Goal: Transaction & Acquisition: Obtain resource

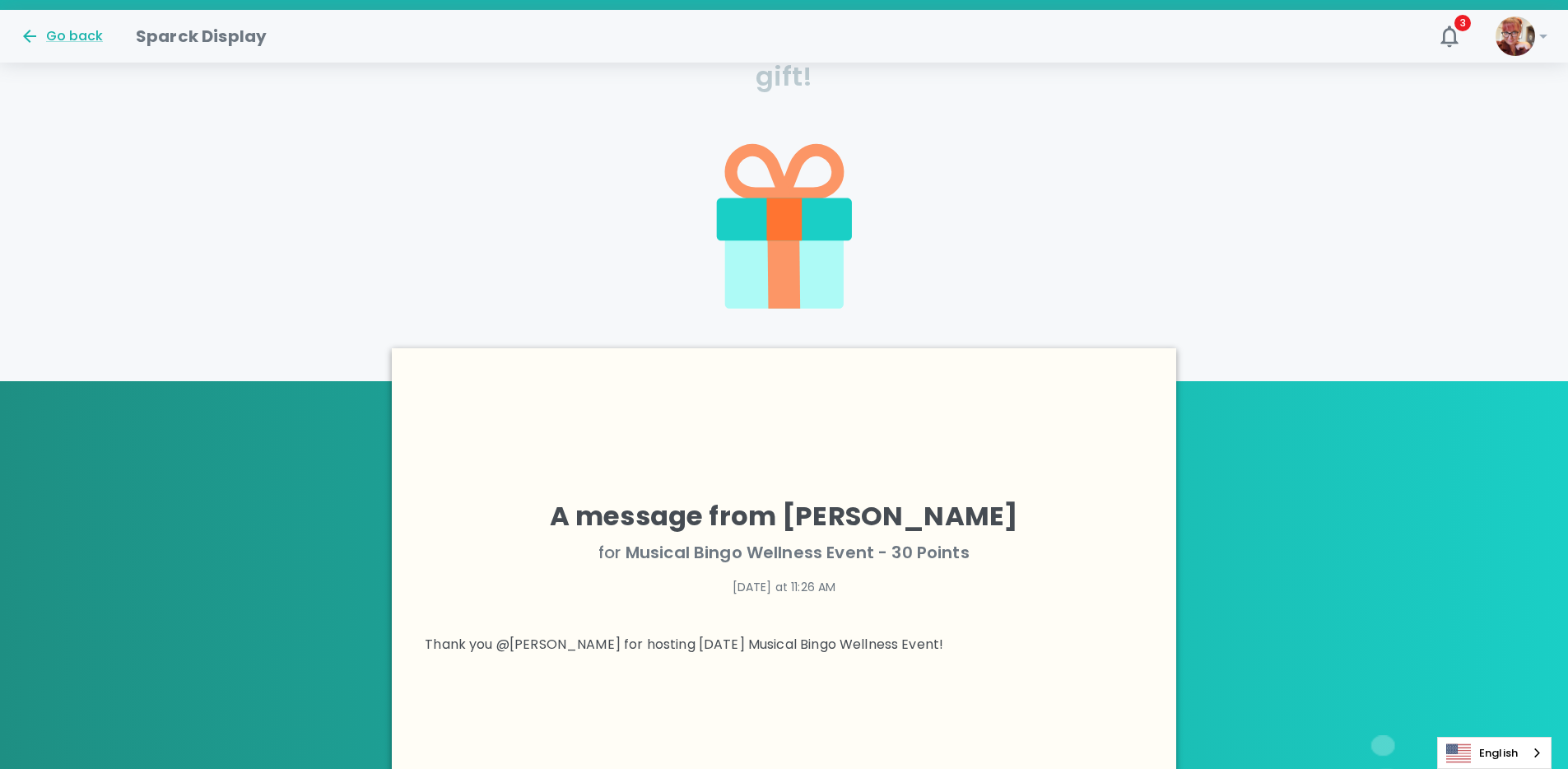
scroll to position [509, 0]
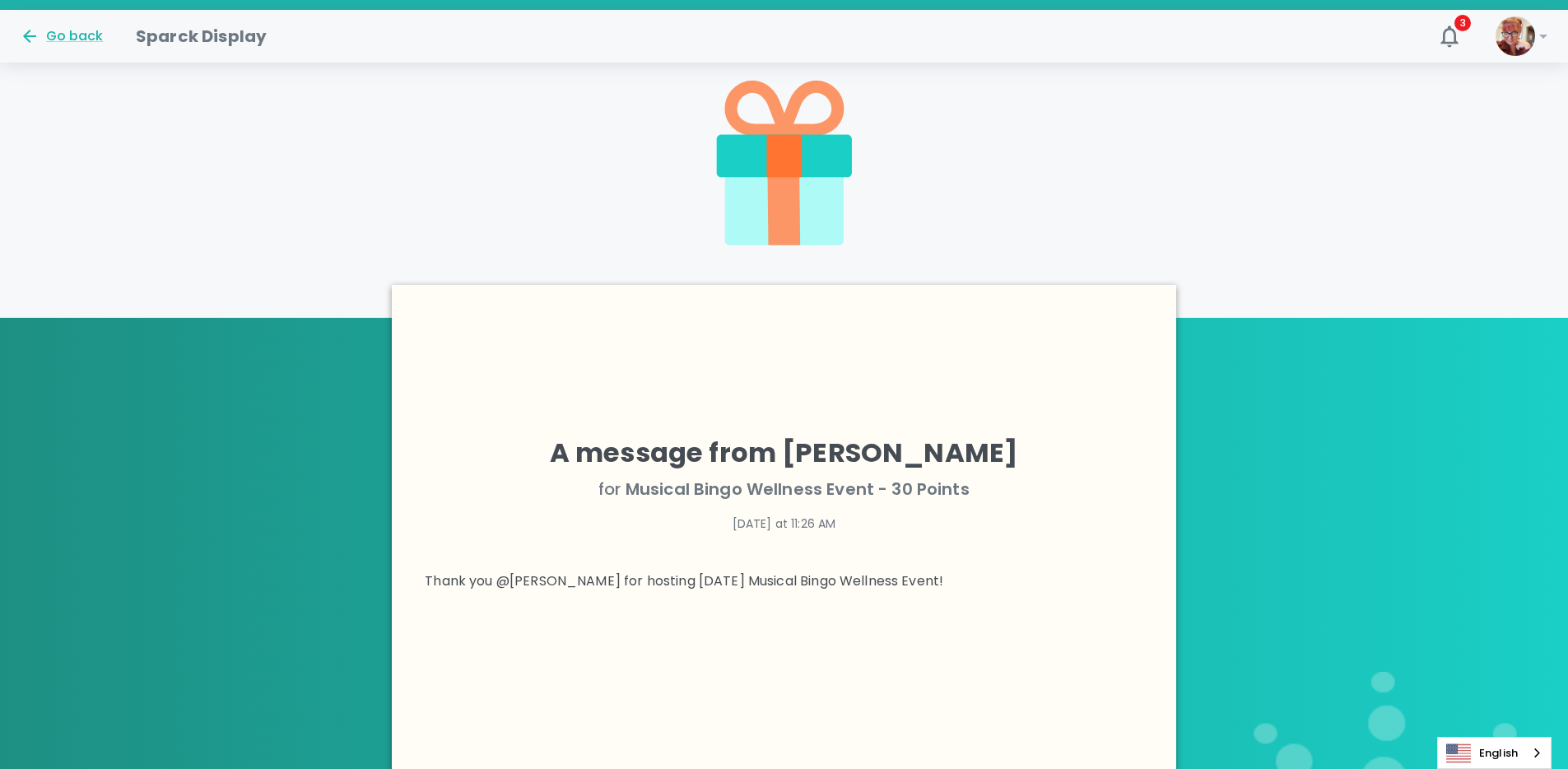
click at [774, 160] on icon at bounding box center [784, 155] width 35 height 43
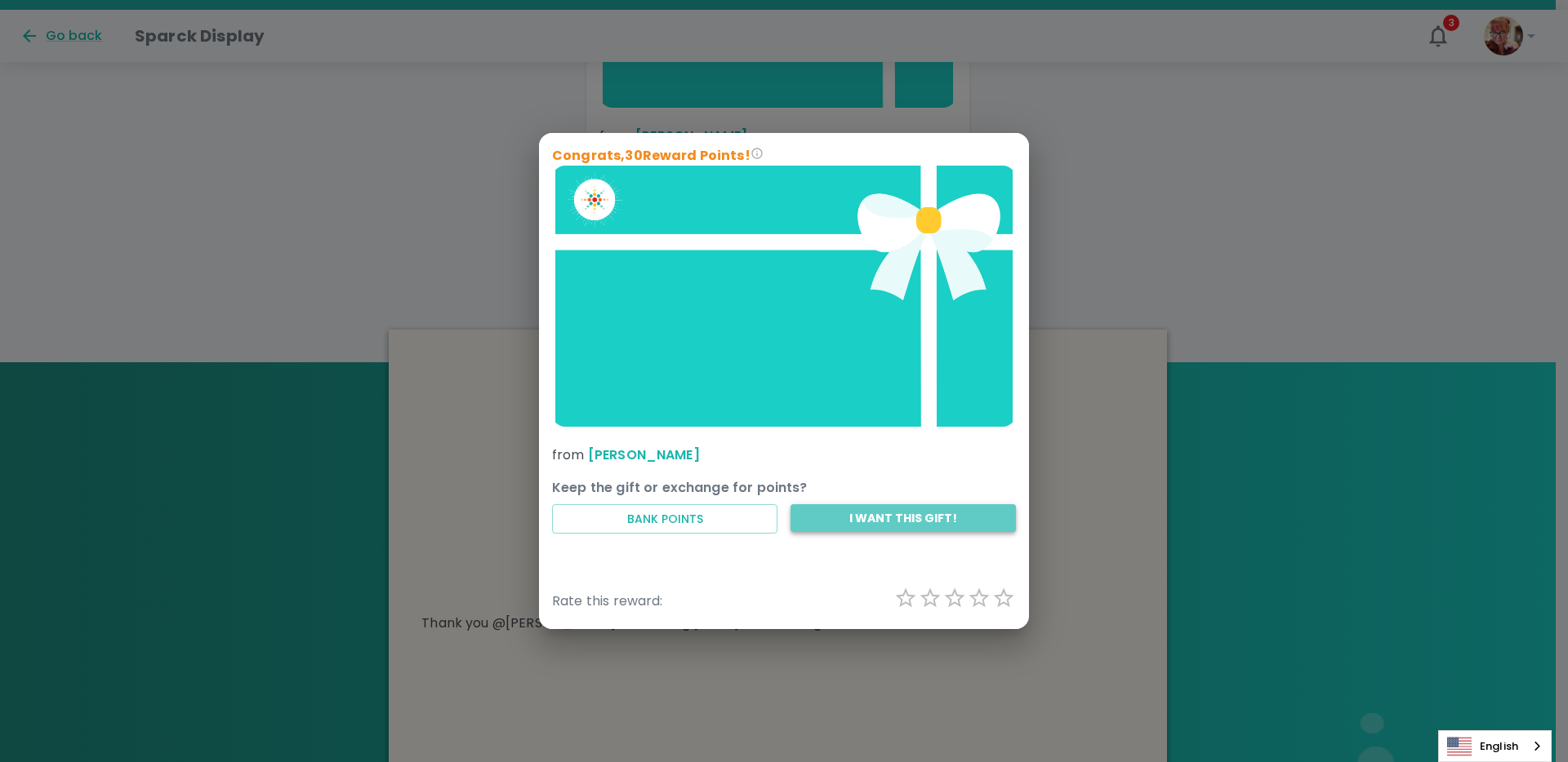
click at [857, 522] on button "I want this gift!" at bounding box center [902, 519] width 225 height 29
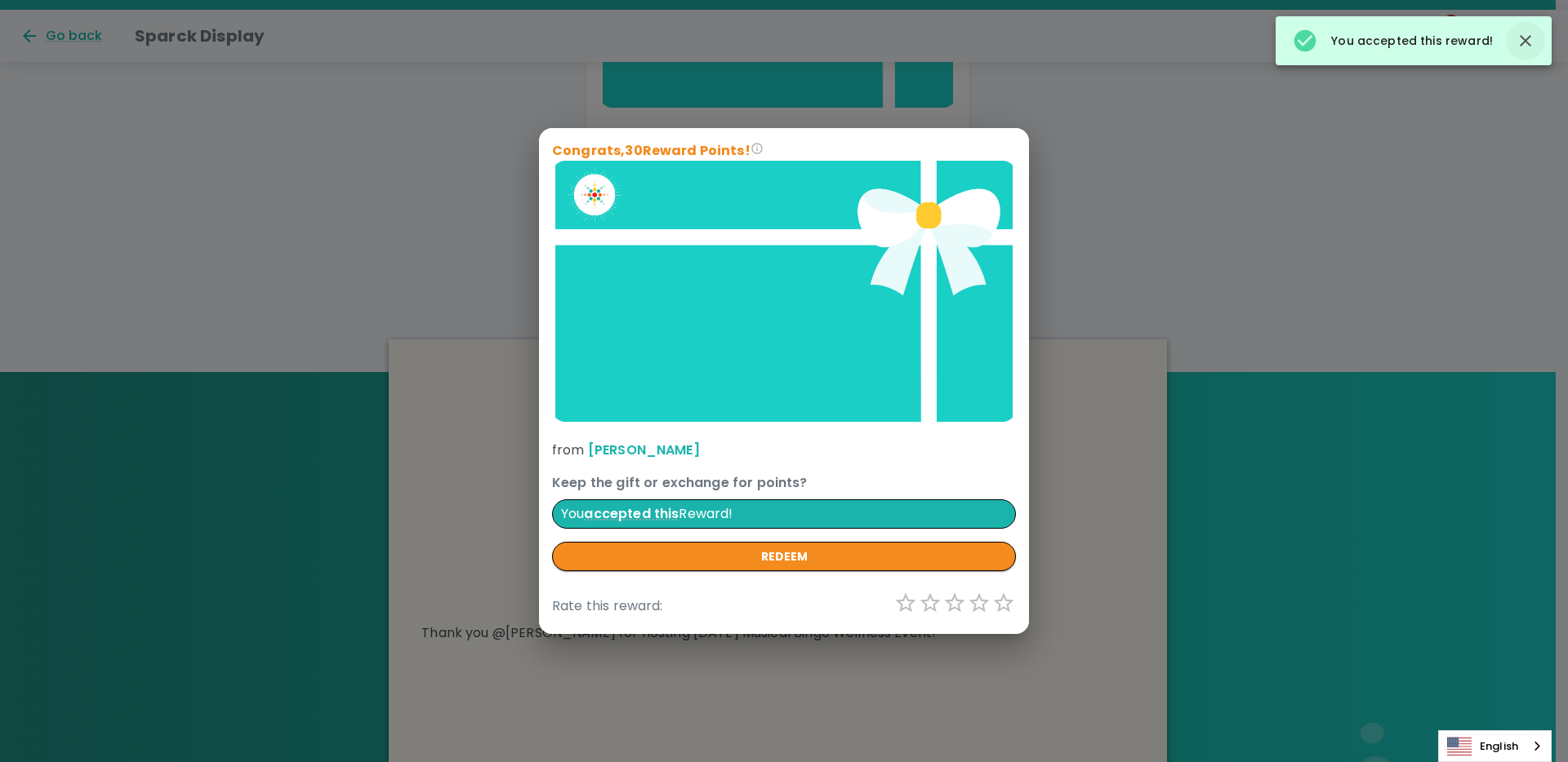
click at [1526, 43] on icon "button" at bounding box center [1525, 40] width 11 height 11
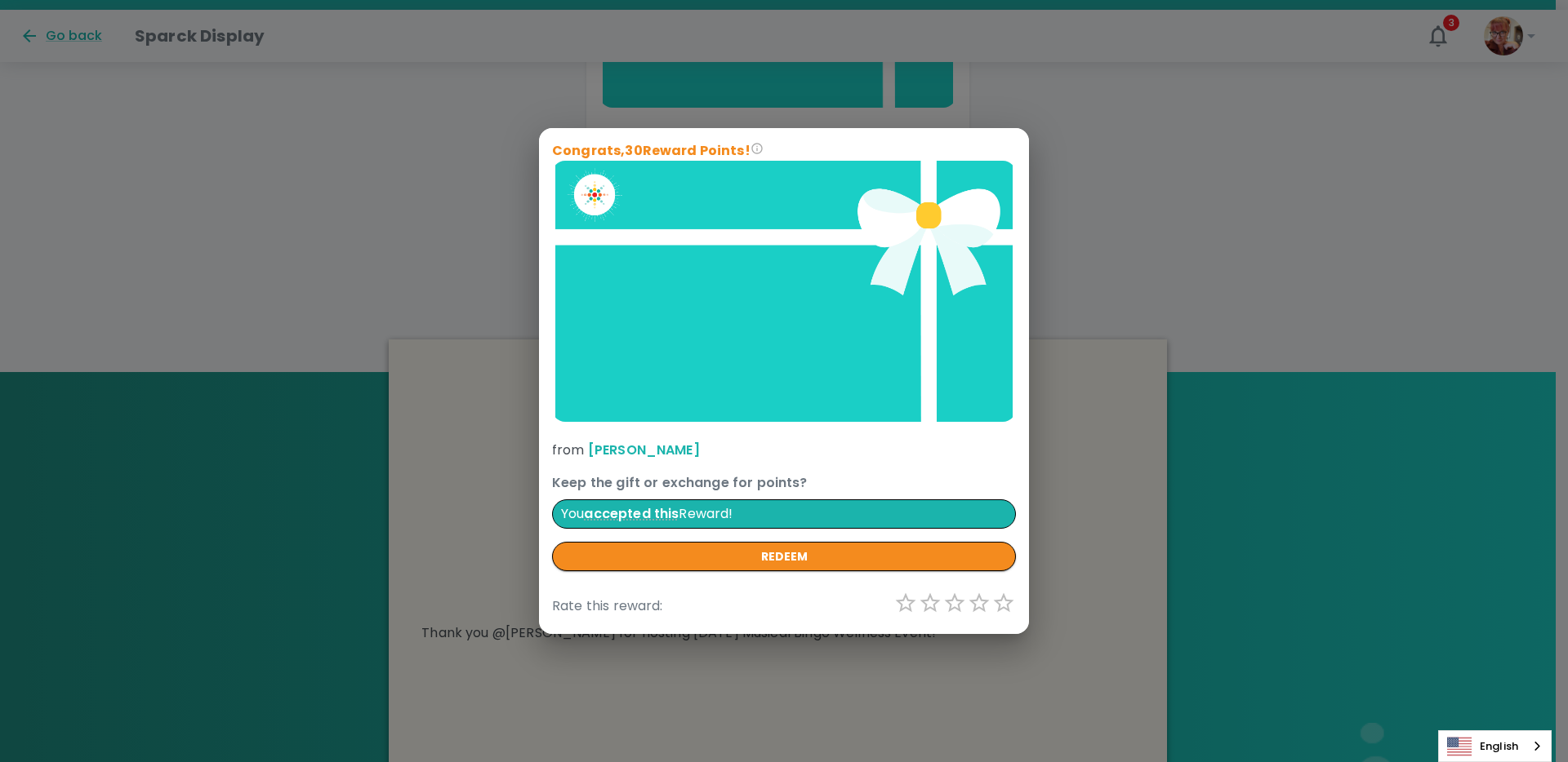
click at [1439, 33] on div "Congrats, 30 Reward Points! from [PERSON_NAME] Keep the gift or exchange for po…" at bounding box center [784, 381] width 1568 height 762
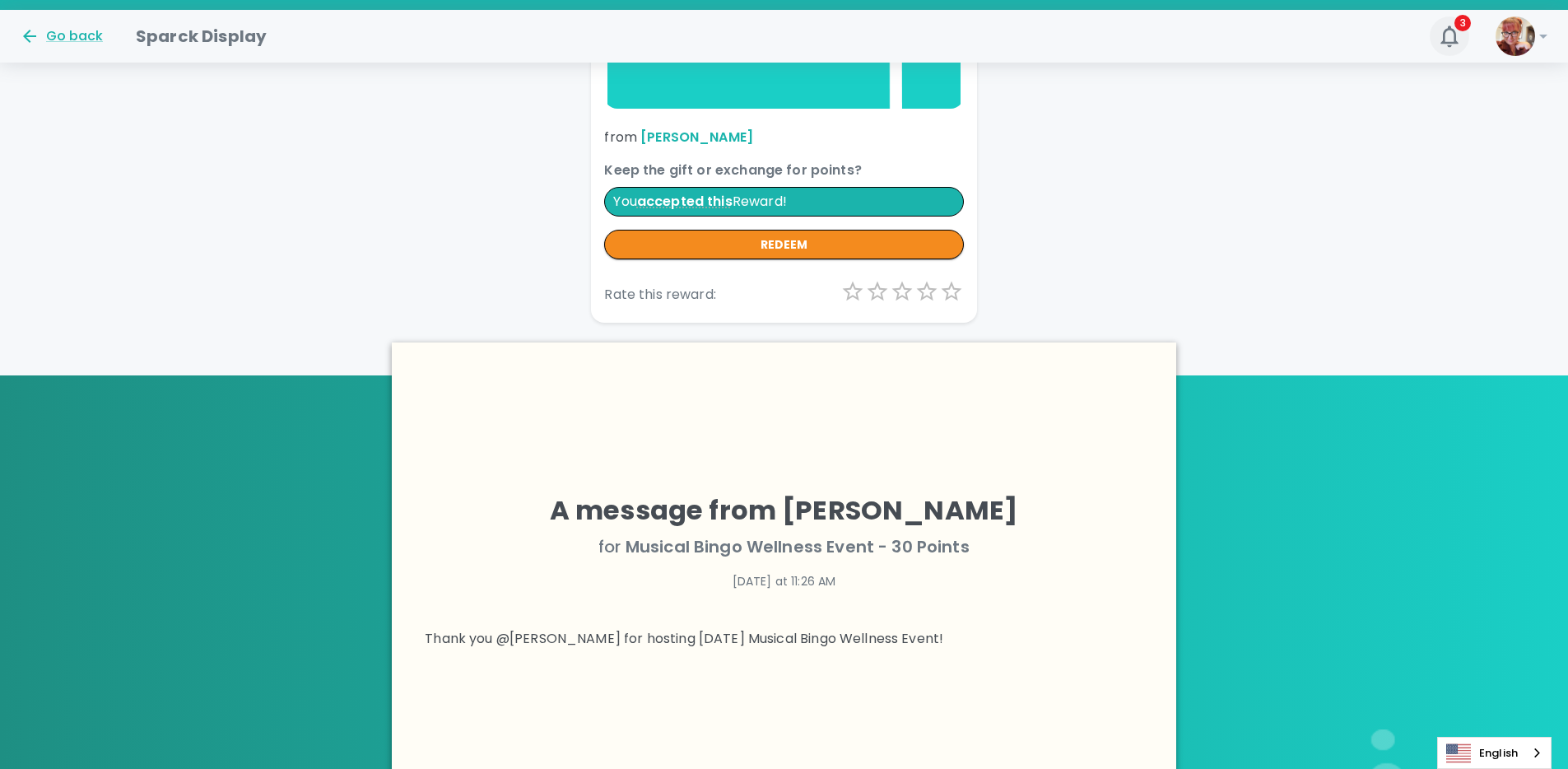
click at [1441, 46] on icon "button" at bounding box center [1450, 36] width 26 height 26
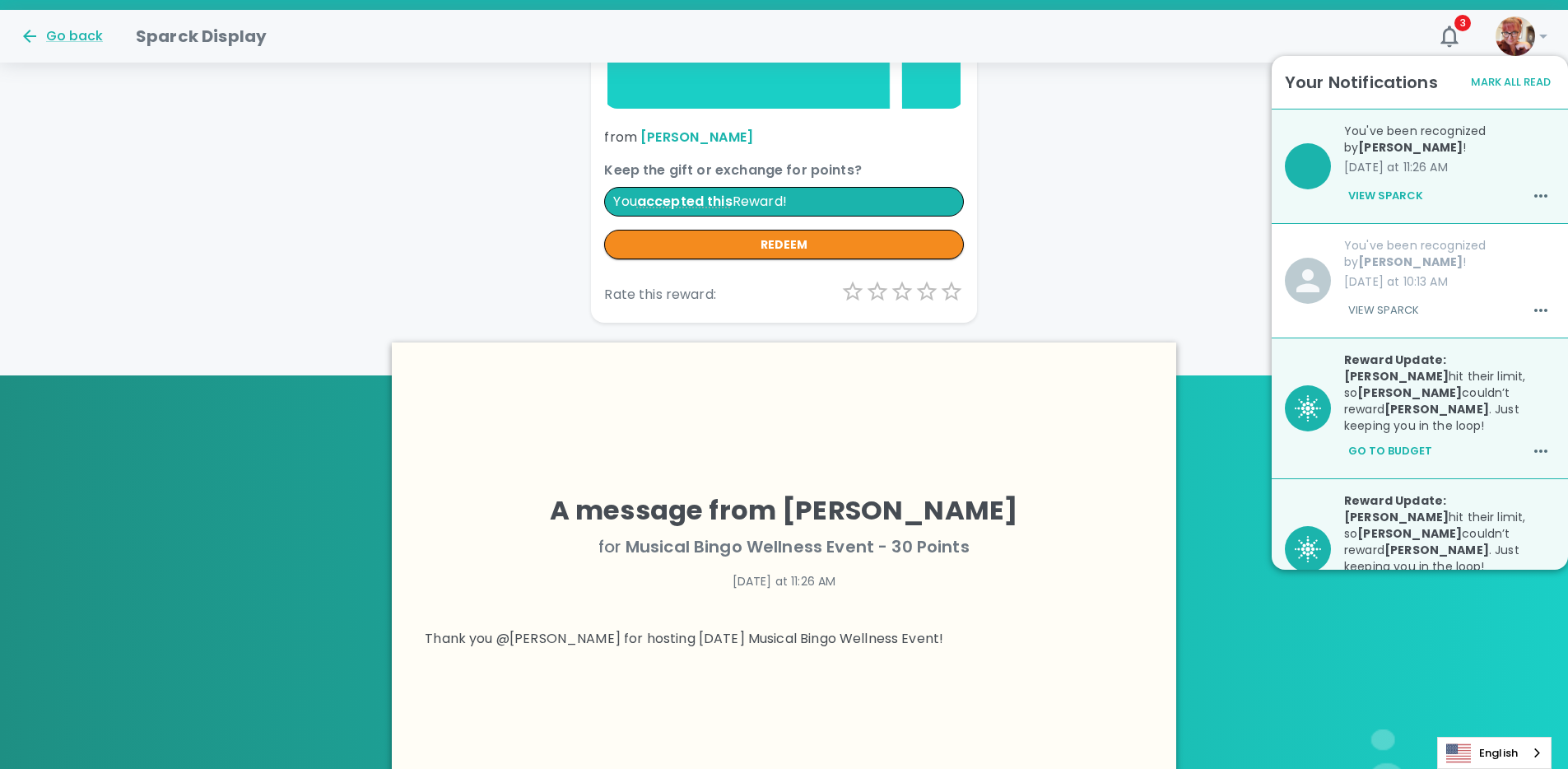
click at [1478, 258] on p "You've been recognized by [PERSON_NAME] !" at bounding box center [1450, 254] width 210 height 33
click at [1391, 314] on button "View Sparck" at bounding box center [1384, 310] width 79 height 28
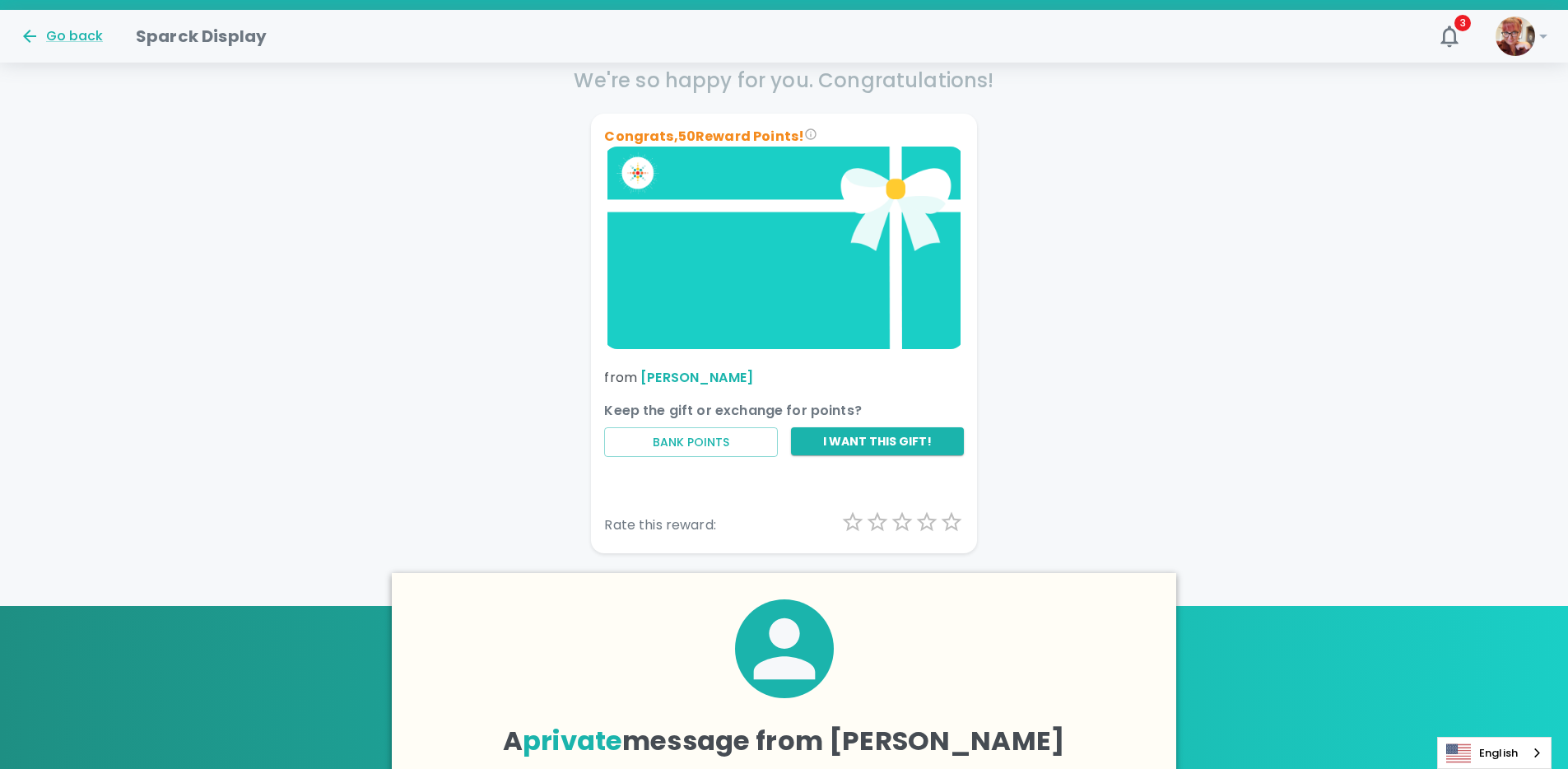
scroll to position [237, 0]
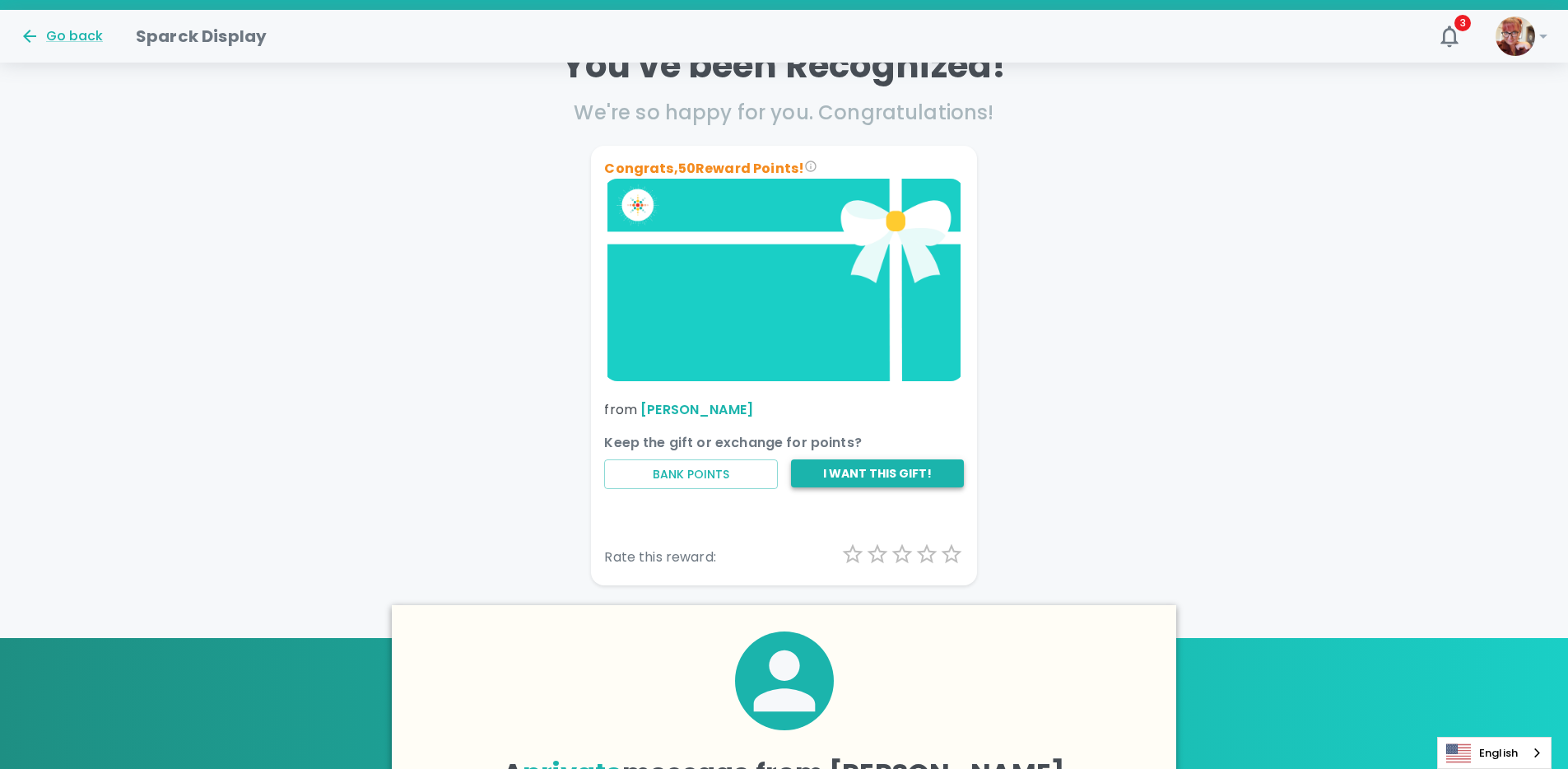
click at [873, 471] on button "I want this gift!" at bounding box center [877, 474] width 173 height 29
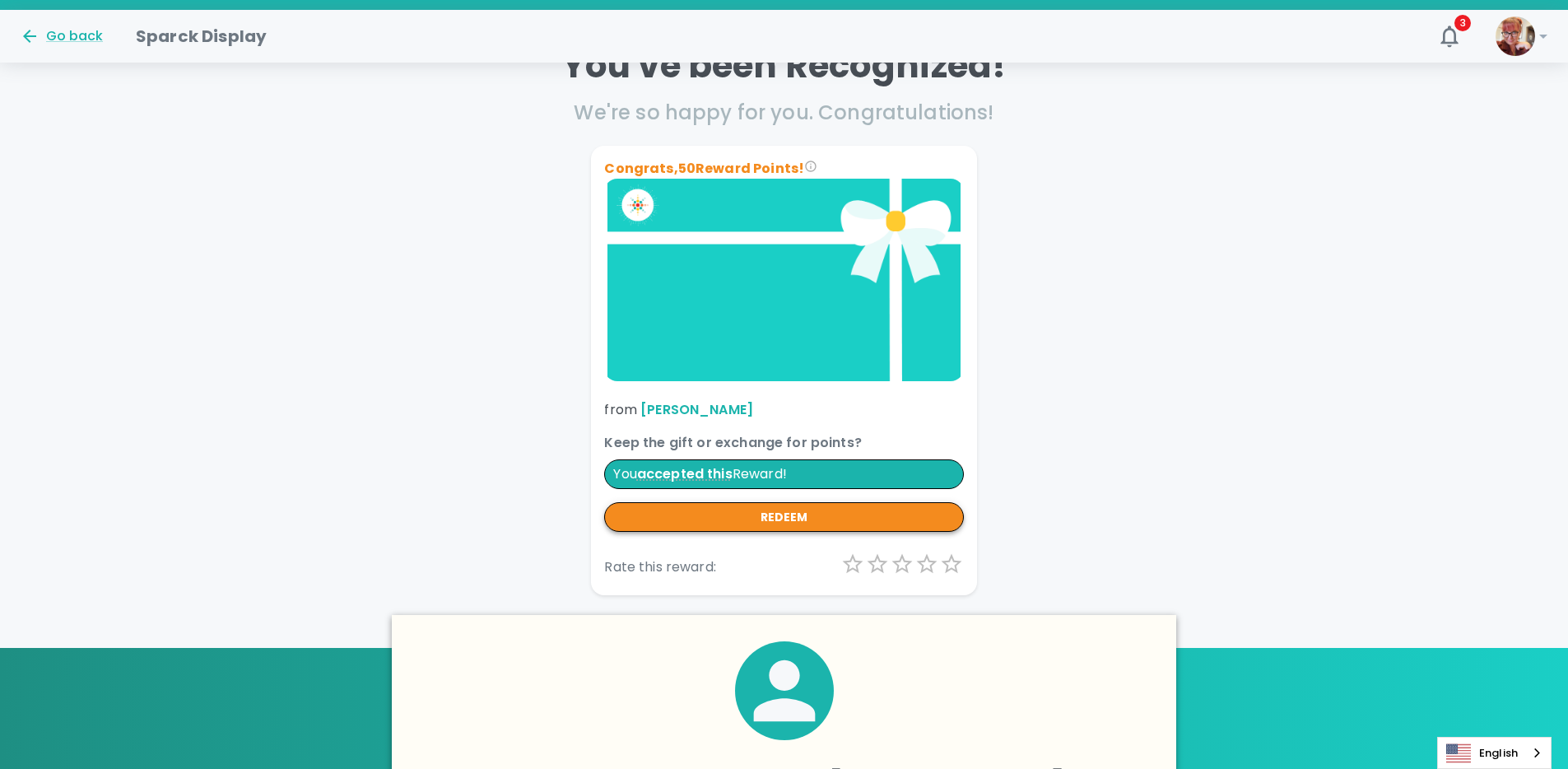
click at [822, 521] on button "redeem" at bounding box center [784, 517] width 359 height 31
click at [777, 288] on img at bounding box center [784, 280] width 359 height 202
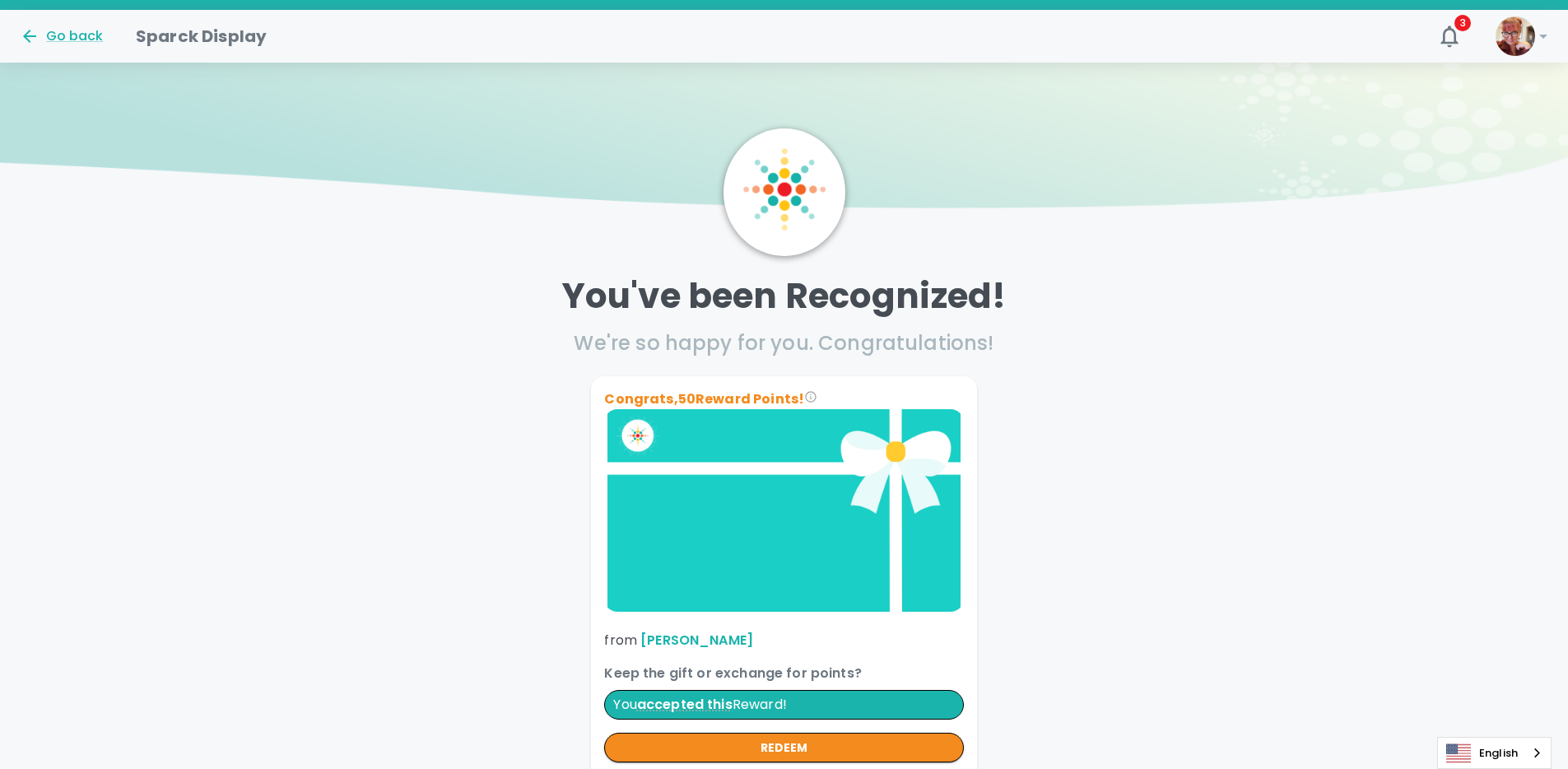
scroll to position [0, 0]
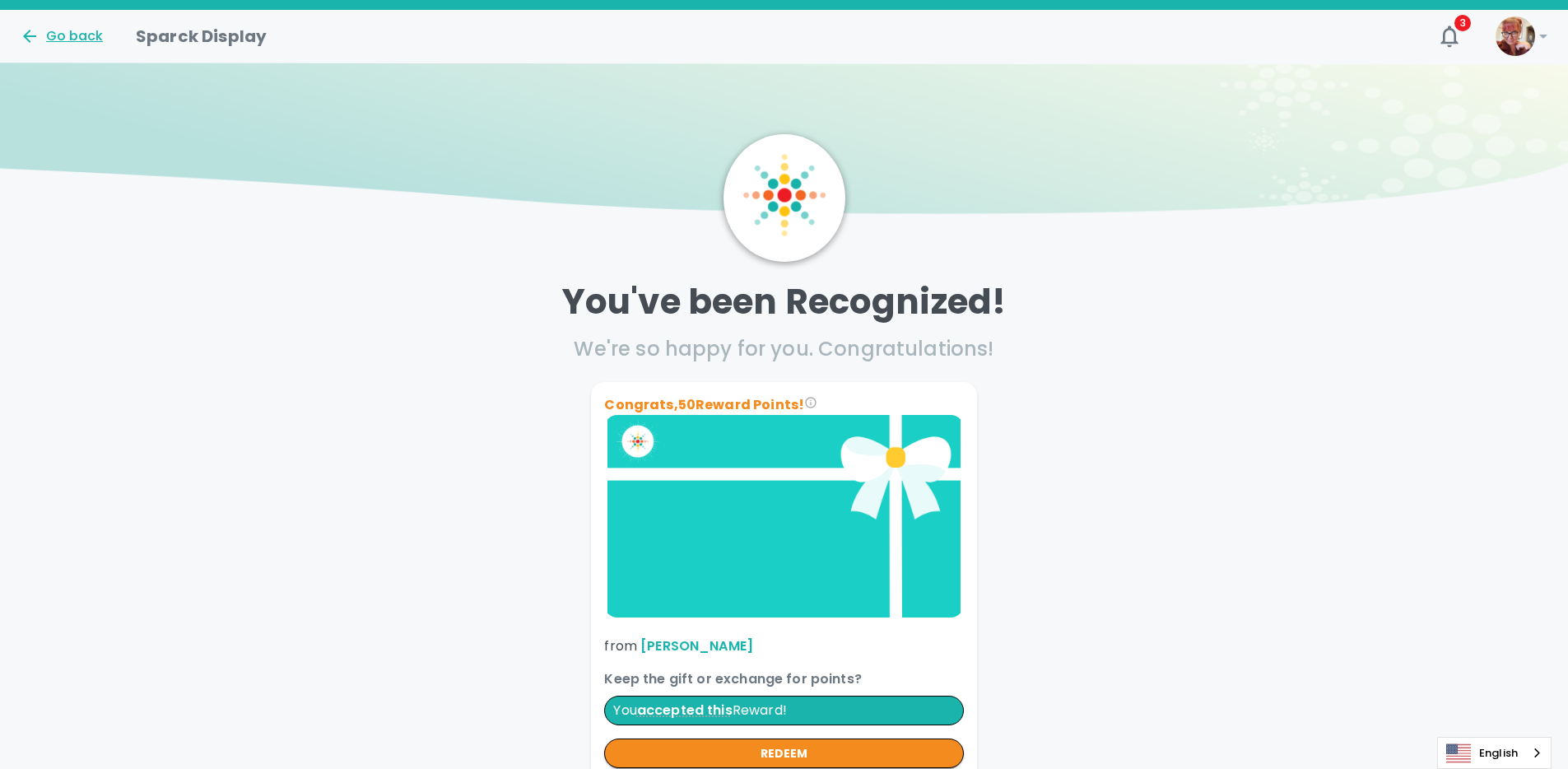
click at [60, 39] on div "Go back" at bounding box center [61, 36] width 83 height 20
click at [70, 32] on div "Go back" at bounding box center [61, 36] width 83 height 20
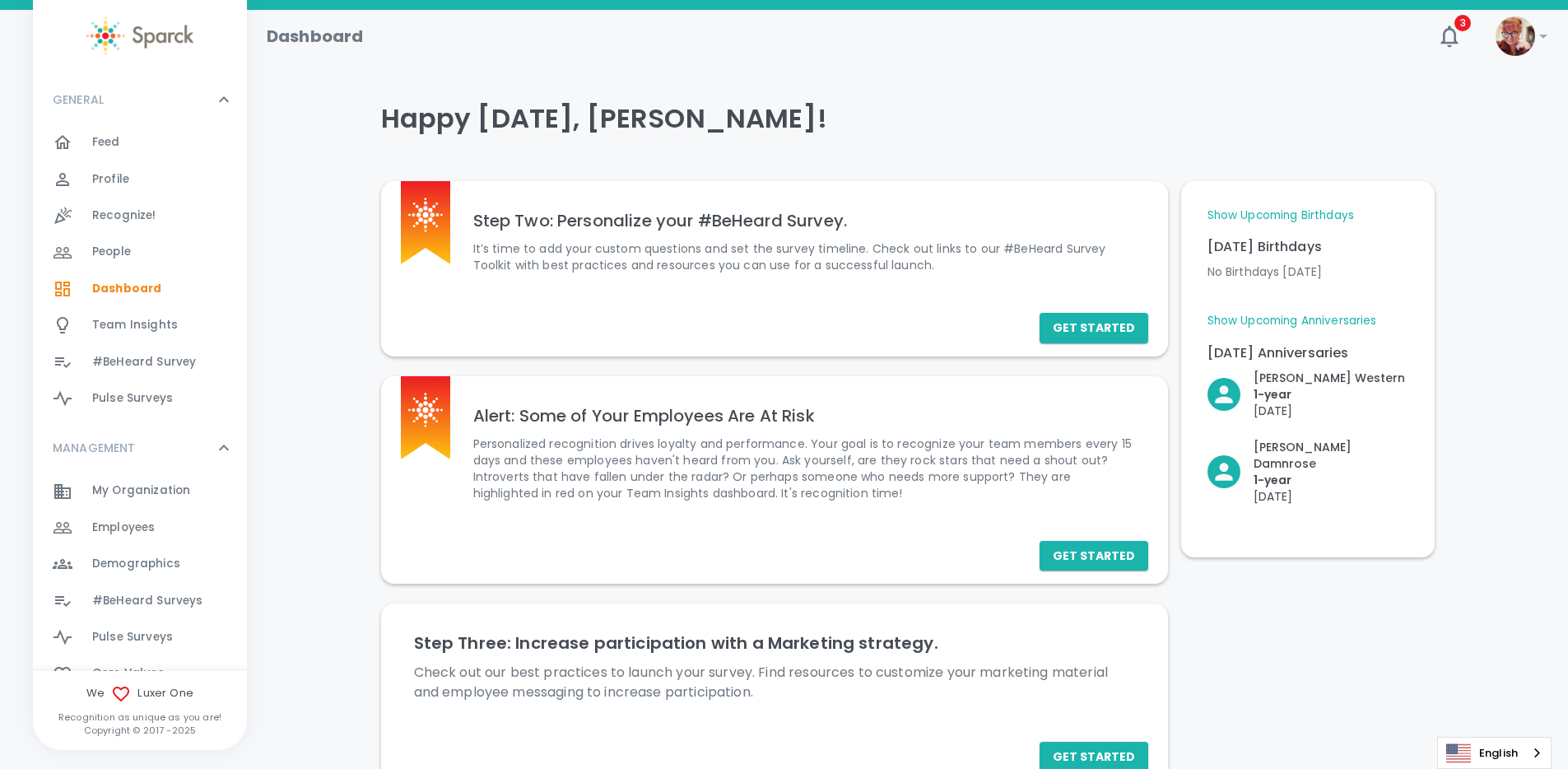
click at [120, 171] on span "Profile" at bounding box center [110, 179] width 37 height 17
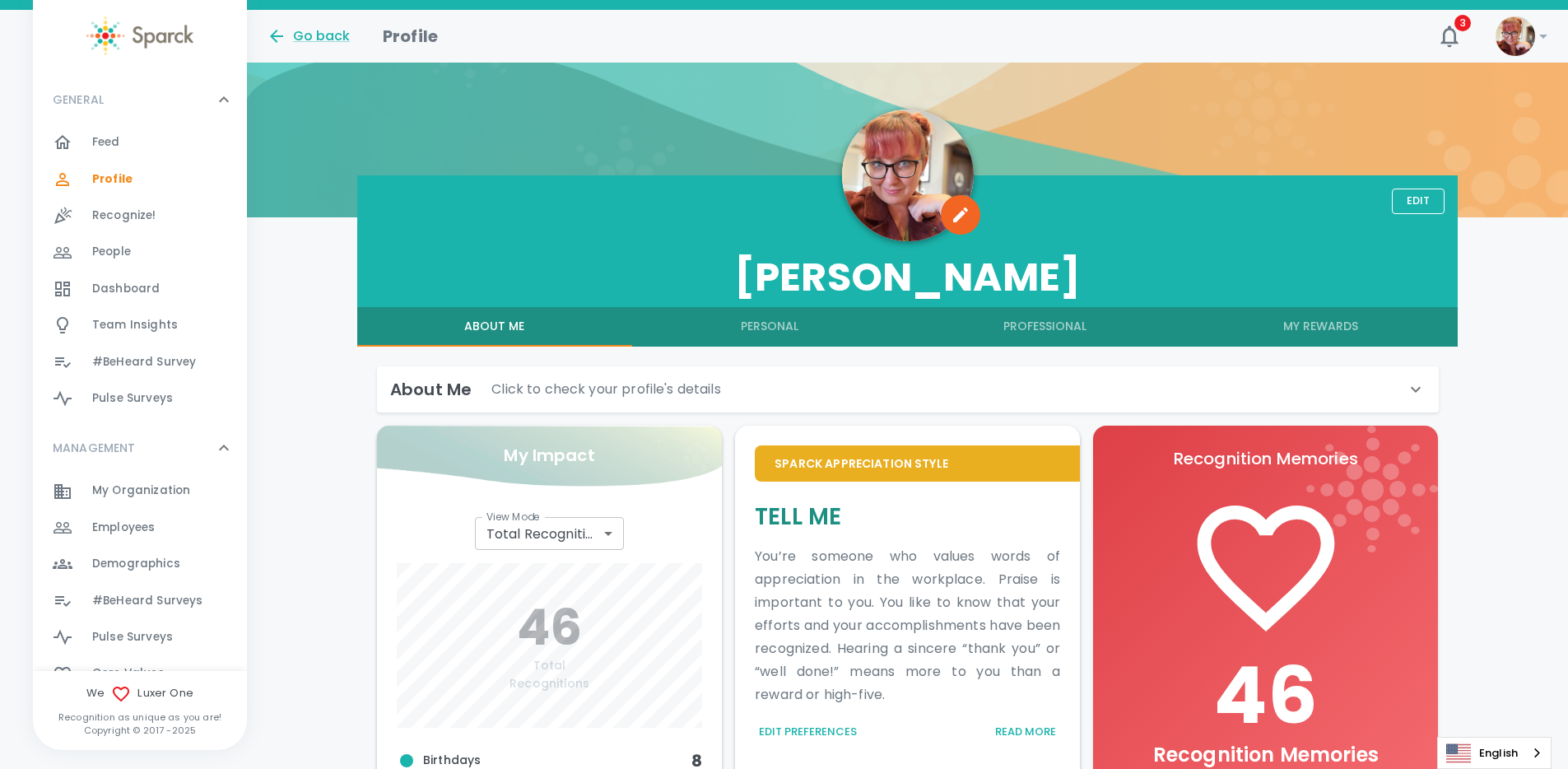
scroll to position [139, 0]
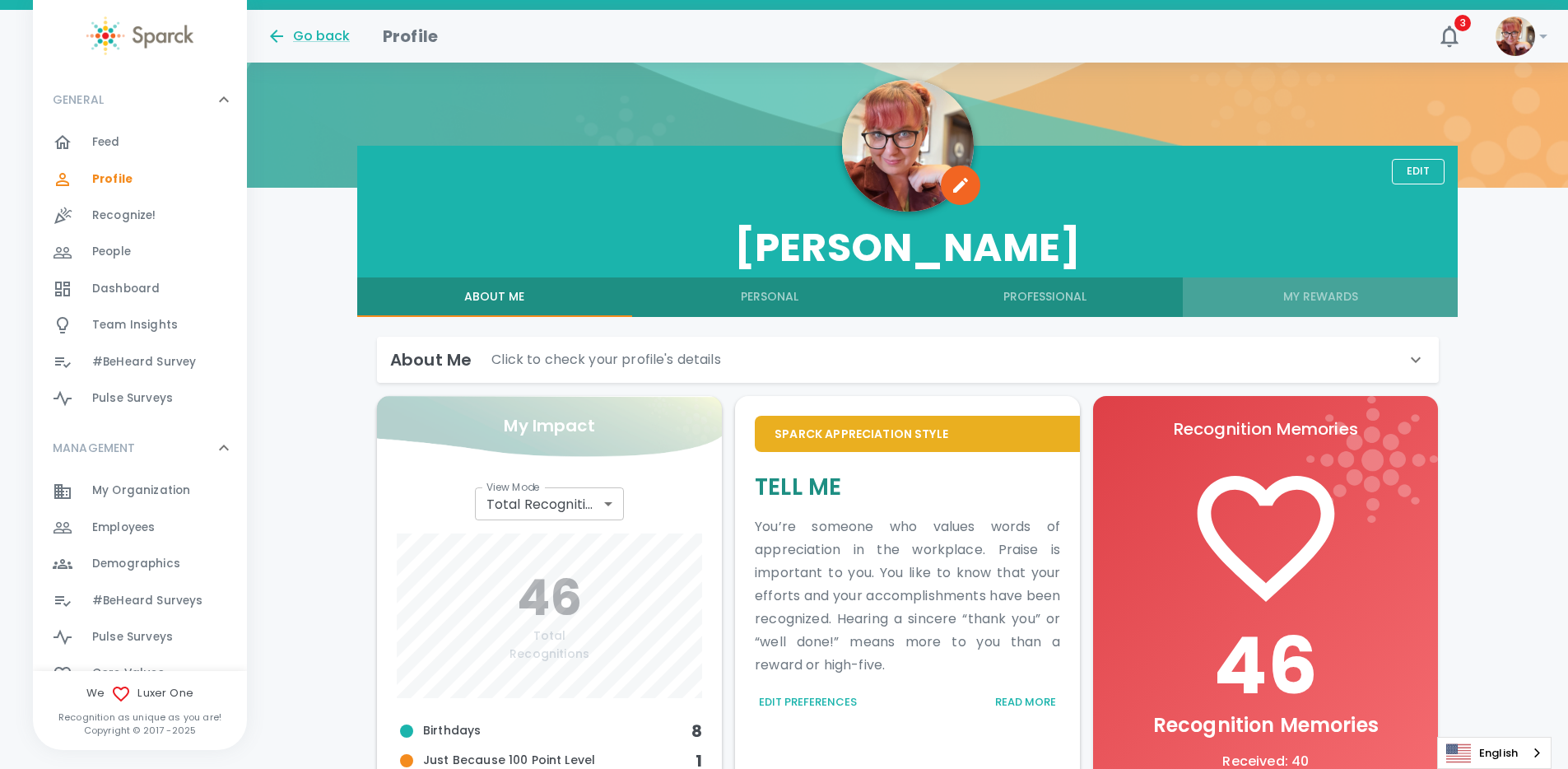
click at [1311, 294] on button "My Rewards" at bounding box center [1321, 297] width 275 height 39
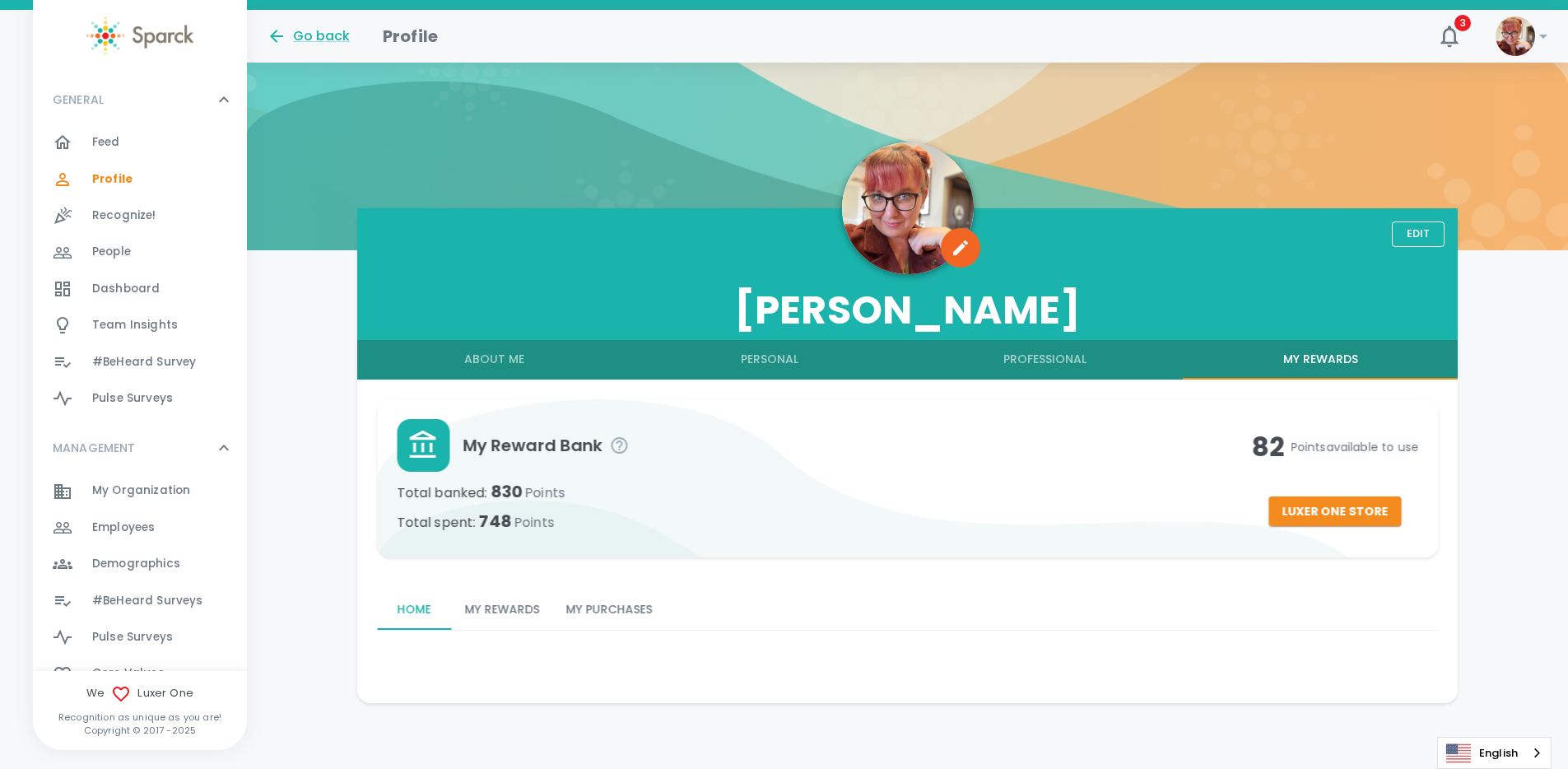
scroll to position [75, 0]
click at [1323, 506] on button "Luxer One Store" at bounding box center [1335, 511] width 132 height 31
click at [1263, 444] on h4 "82 Points available to use" at bounding box center [1336, 447] width 167 height 33
drag, startPoint x: 1217, startPoint y: 459, endPoint x: 1419, endPoint y: 439, distance: 203.0
click at [1419, 439] on div "My Reward Bank Total banked : 830 Points Total spent : 748 Points 82 Points ava…" at bounding box center [908, 479] width 1062 height 158
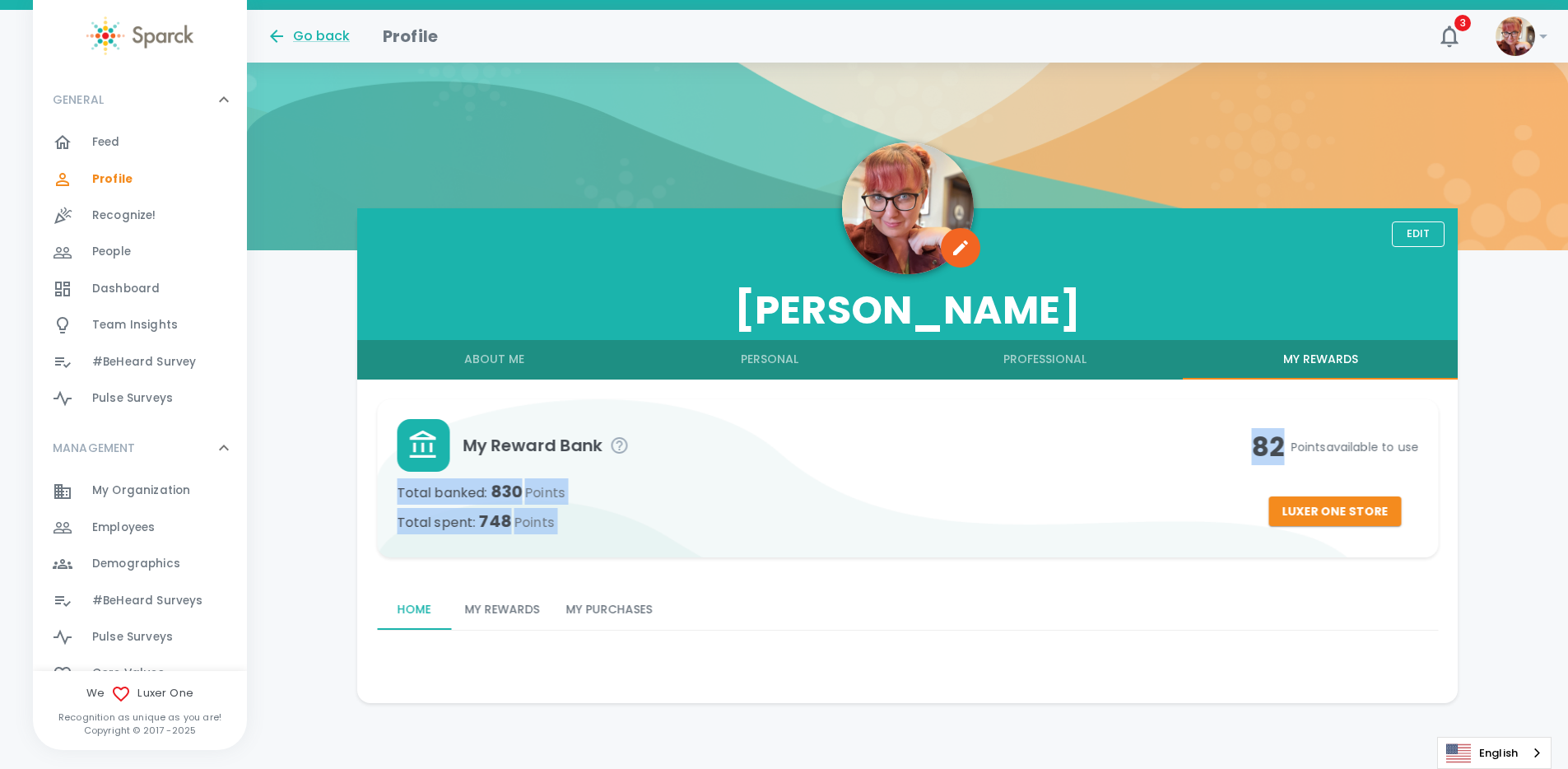
click at [1201, 472] on div "My Reward Bank Total banked : 830 Points Total spent : 748 Points" at bounding box center [825, 478] width 855 height 118
click at [536, 595] on button "My Rewards" at bounding box center [502, 610] width 102 height 39
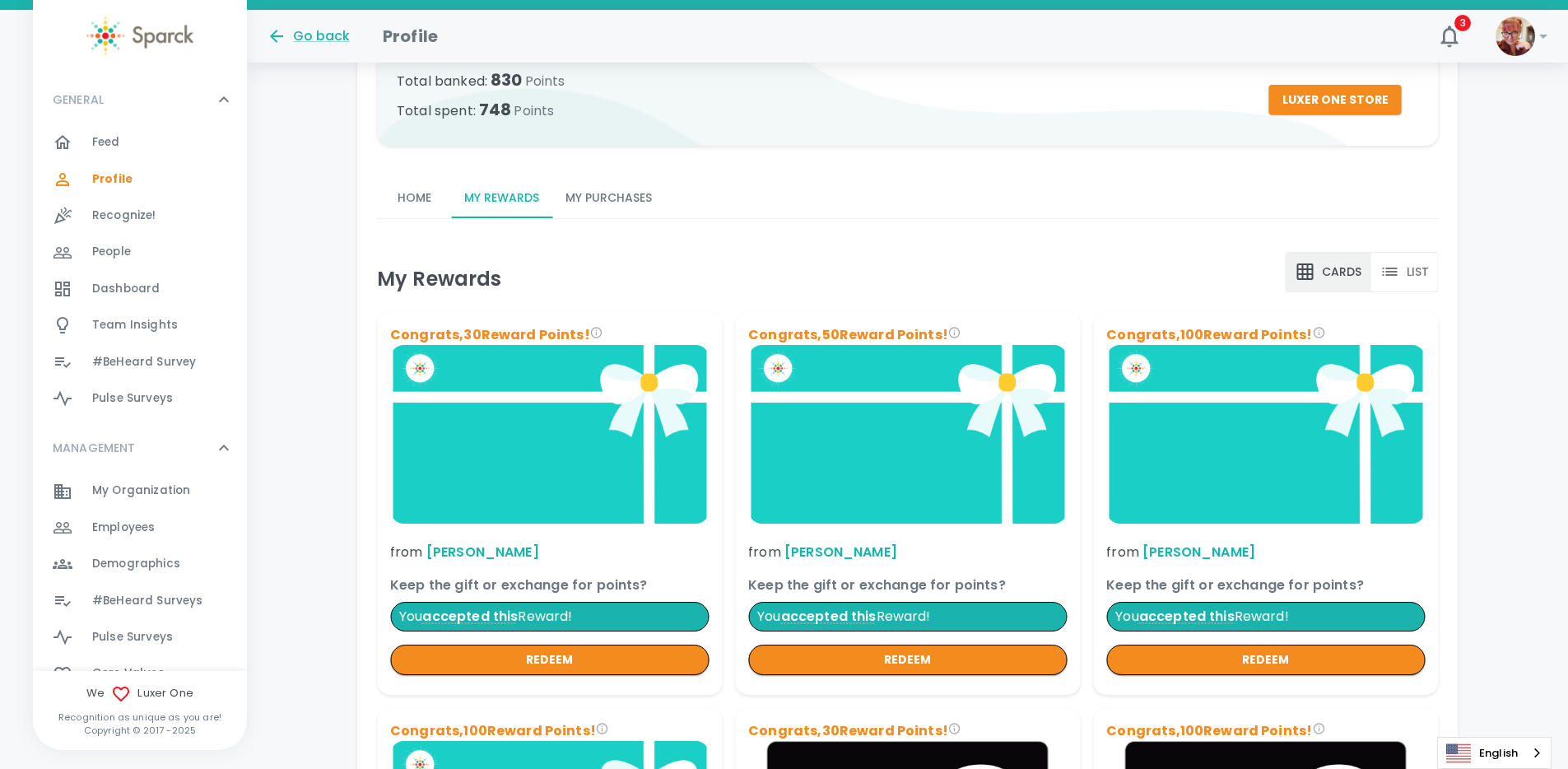
scroll to position [505, 0]
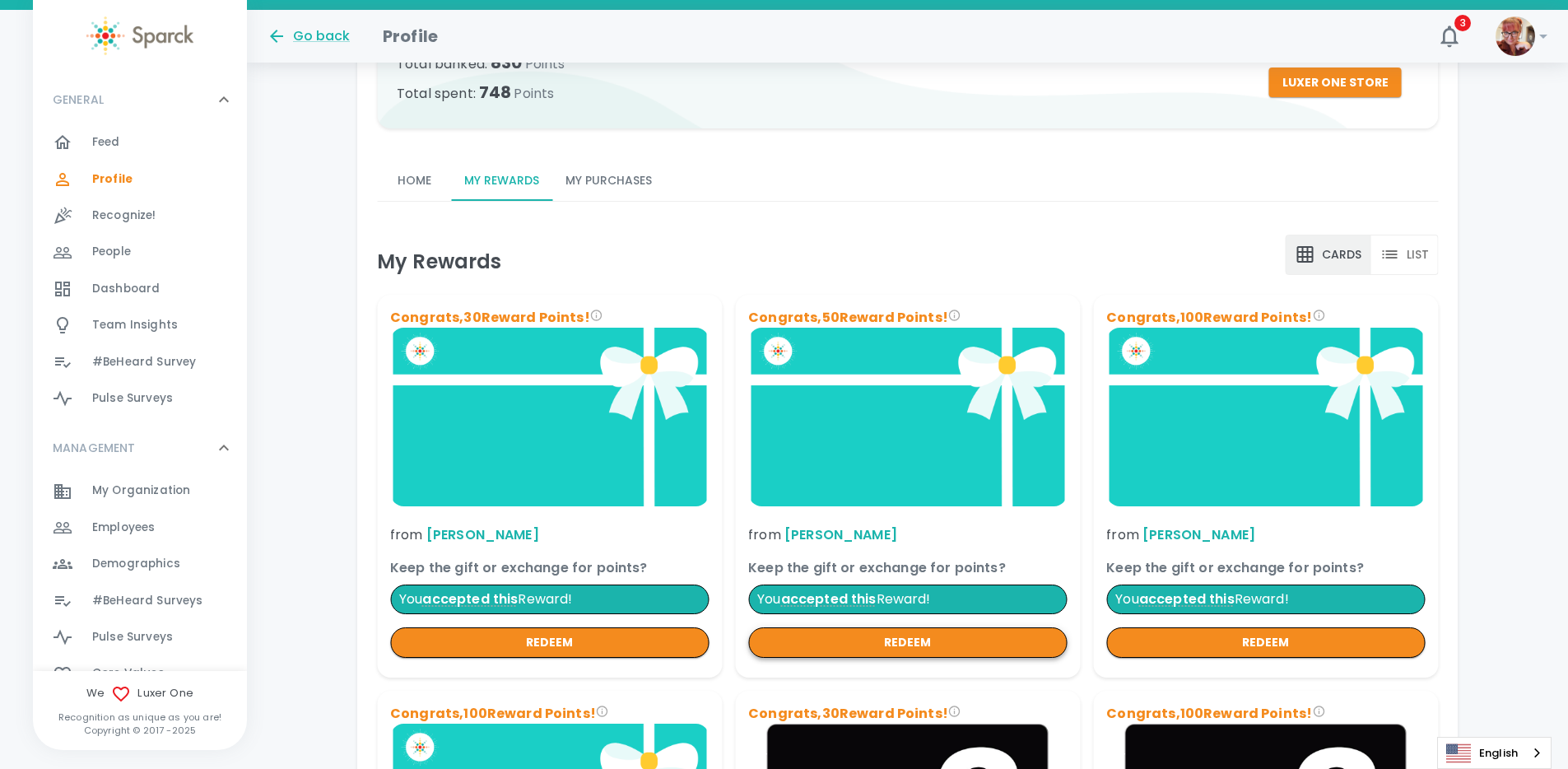
click at [843, 638] on button "redeem" at bounding box center [908, 643] width 319 height 31
